Goal: Find specific page/section: Find specific page/section

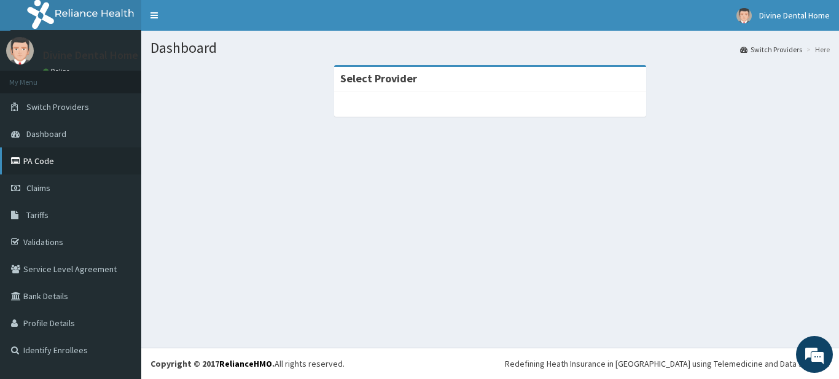
click at [82, 160] on link "PA Code" at bounding box center [70, 160] width 141 height 27
click at [486, 214] on div "Dashboard Switch Providers Here Select Provider" at bounding box center [489, 189] width 697 height 317
click at [12, 160] on icon at bounding box center [17, 161] width 12 height 9
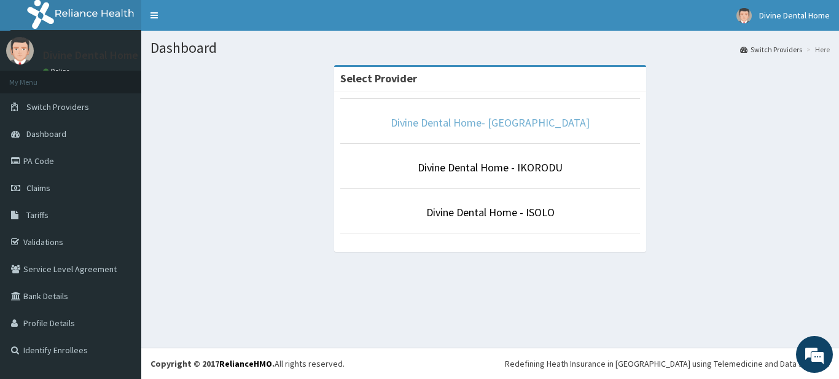
click at [485, 126] on link "Divine Dental Home- VICTORIA ISLAND" at bounding box center [489, 122] width 199 height 14
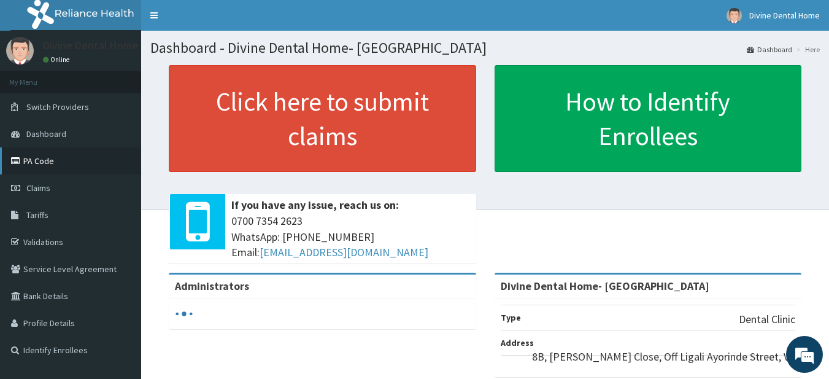
click at [62, 166] on link "PA Code" at bounding box center [70, 160] width 141 height 27
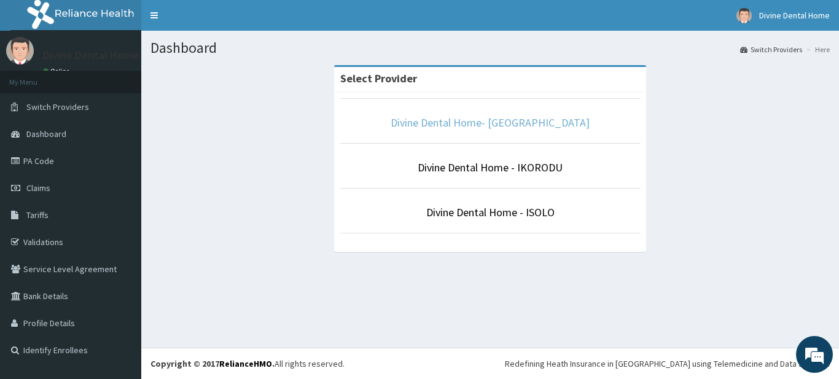
click at [508, 129] on link "Divine Dental Home- VICTORIA ISLAND" at bounding box center [489, 122] width 199 height 14
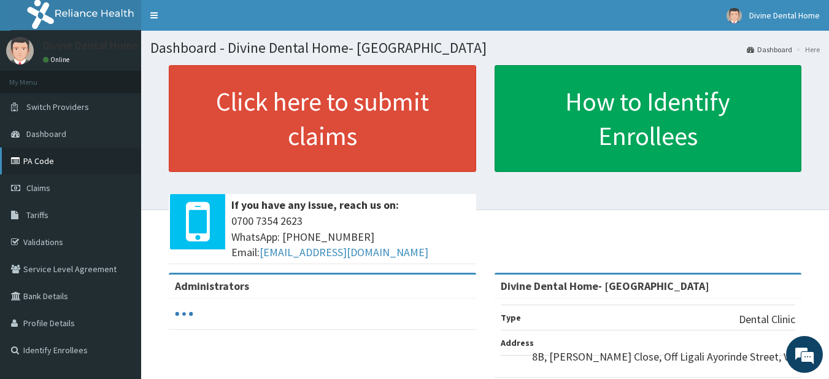
click at [70, 152] on link "PA Code" at bounding box center [70, 160] width 141 height 27
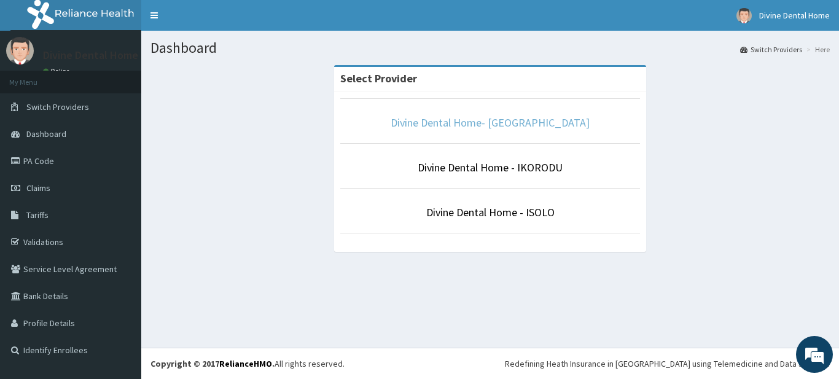
click at [450, 122] on link "Divine Dental Home- [GEOGRAPHIC_DATA]" at bounding box center [489, 122] width 199 height 14
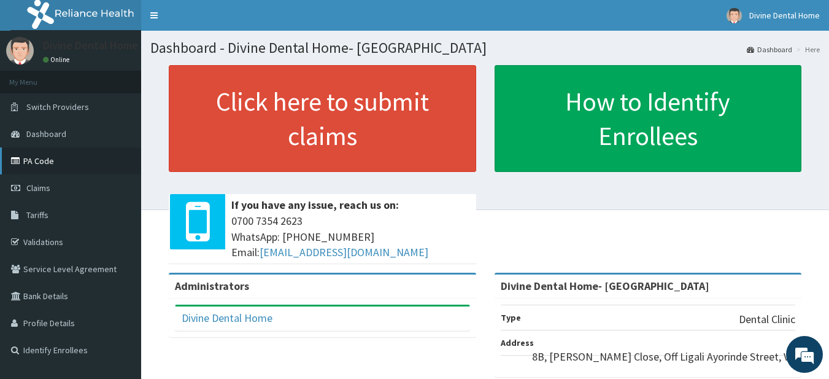
click at [80, 163] on link "PA Code" at bounding box center [70, 160] width 141 height 27
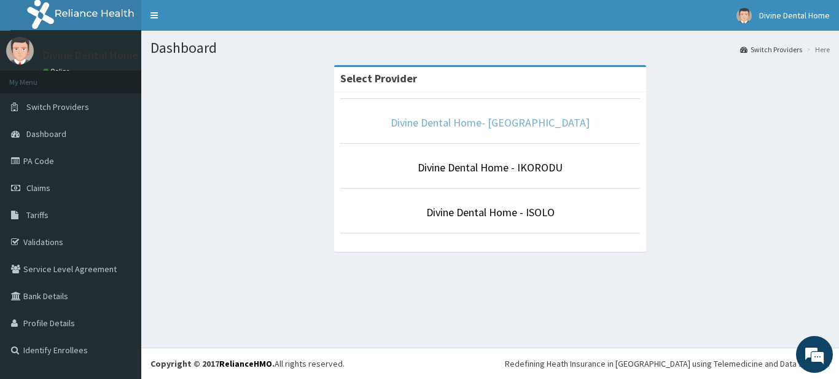
click at [441, 123] on link "Divine Dental Home- [GEOGRAPHIC_DATA]" at bounding box center [489, 122] width 199 height 14
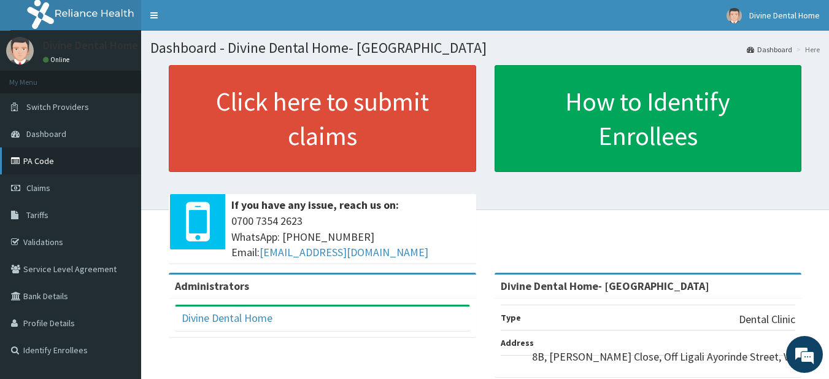
click at [53, 163] on link "PA Code" at bounding box center [70, 160] width 141 height 27
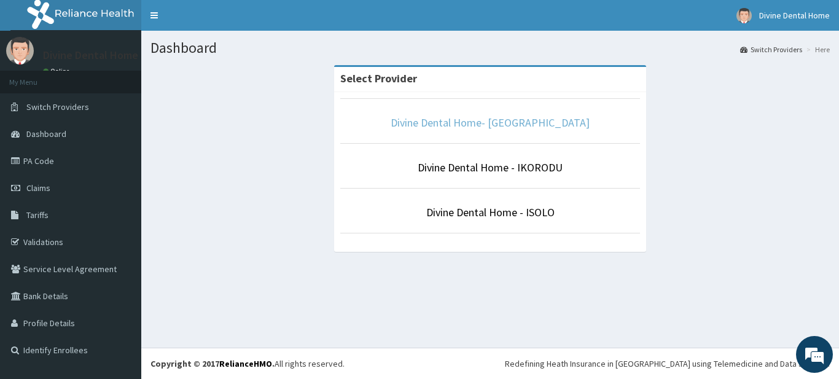
click at [473, 122] on link "Divine Dental Home- [GEOGRAPHIC_DATA]" at bounding box center [489, 122] width 199 height 14
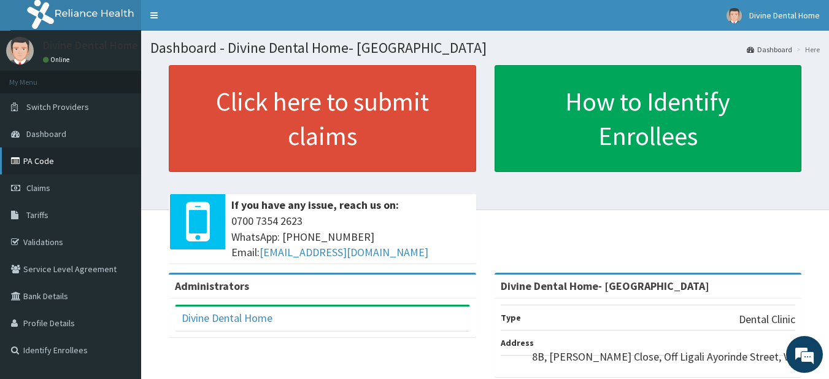
click at [55, 163] on link "PA Code" at bounding box center [70, 160] width 141 height 27
